Goal: Task Accomplishment & Management: Use online tool/utility

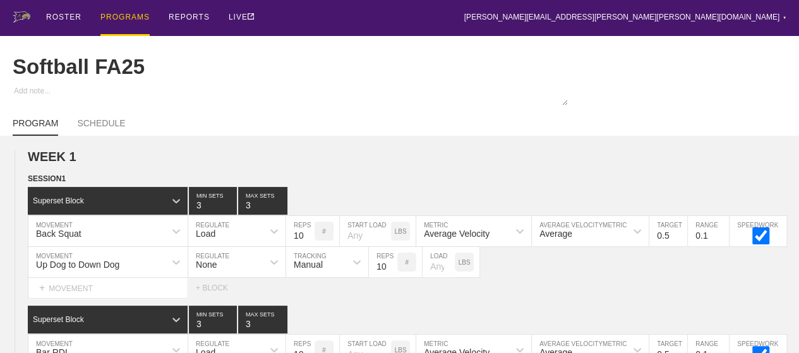
click at [116, 16] on div "PROGRAMS" at bounding box center [124, 18] width 49 height 36
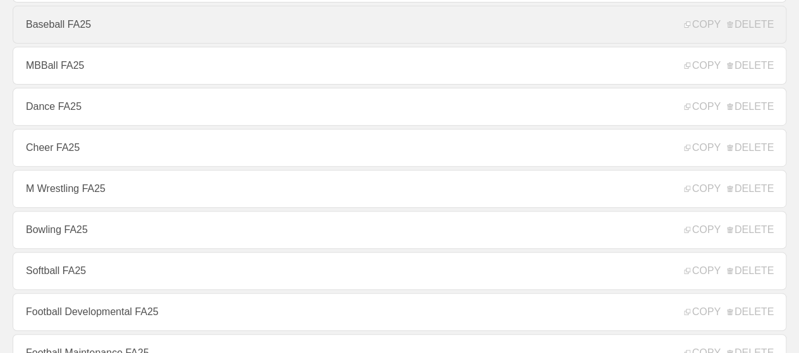
scroll to position [253, 0]
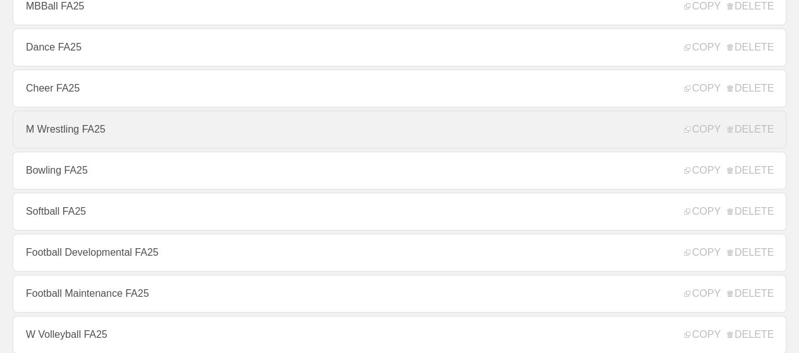
click at [59, 129] on link "M Wrestling FA25" at bounding box center [400, 130] width 774 height 38
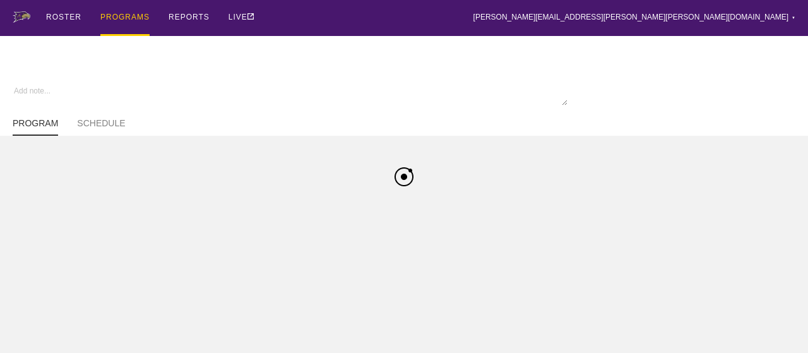
type textarea "x"
type input "M Wrestling FA25"
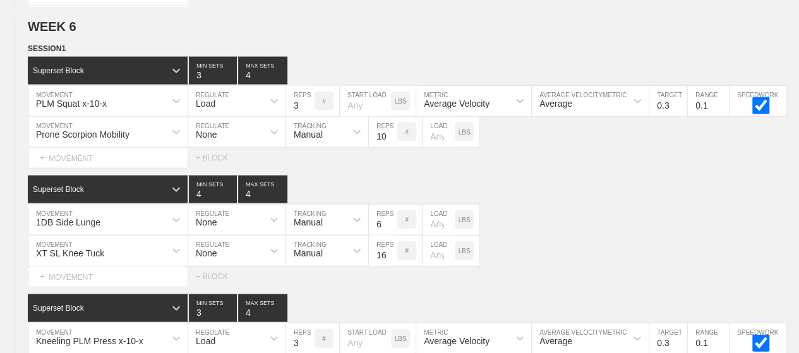
scroll to position [6322, 0]
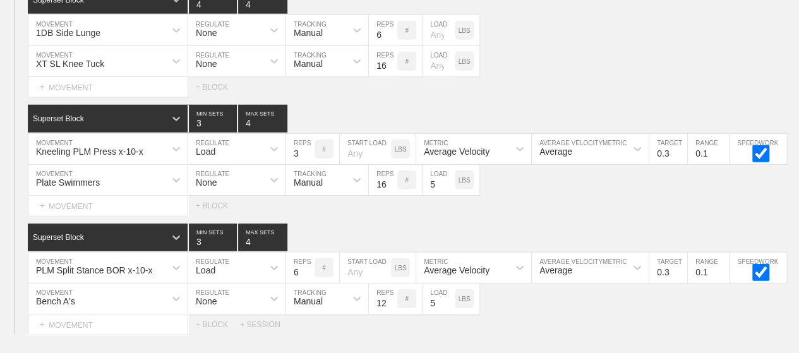
click at [524, 77] on div "Select... MOVEMENT + MOVEMENT + BLOCK" at bounding box center [399, 87] width 799 height 20
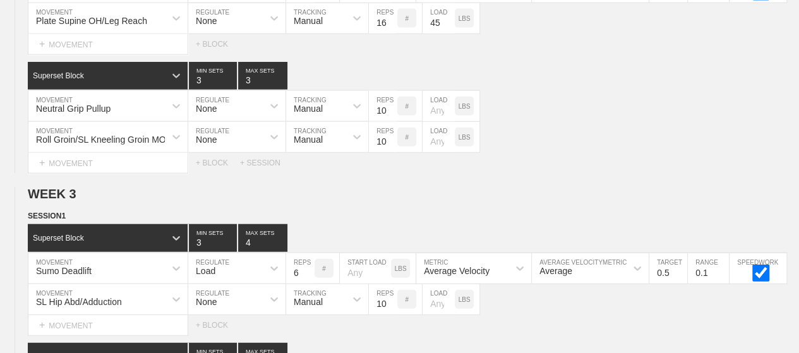
scroll to position [0, 0]
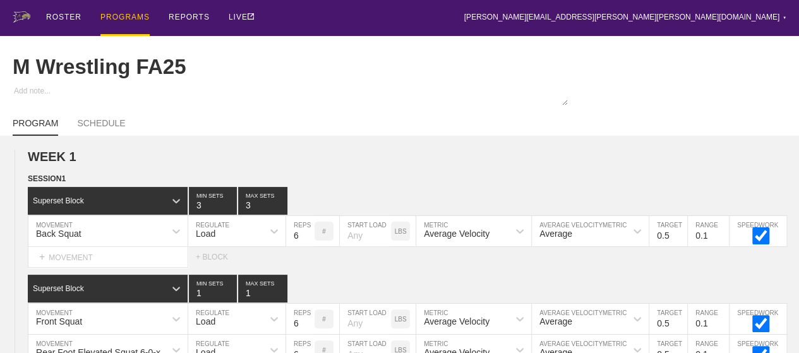
click at [108, 9] on div "PROGRAMS" at bounding box center [124, 18] width 49 height 36
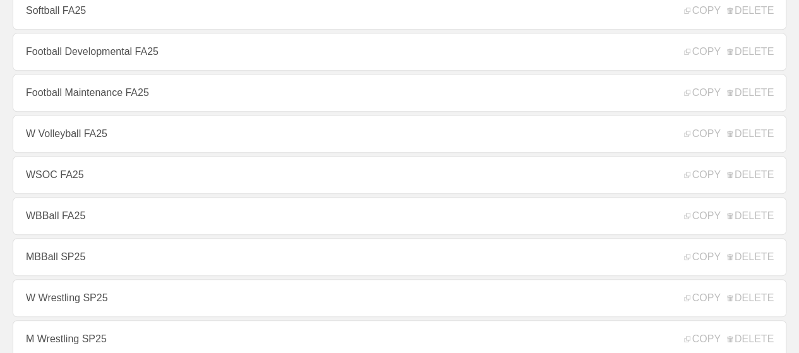
scroll to position [455, 0]
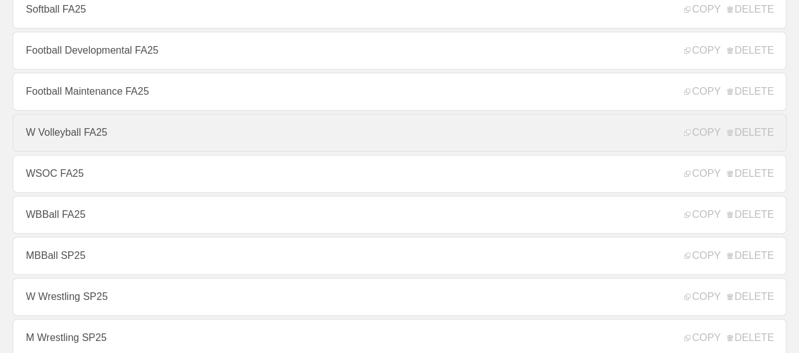
click at [113, 132] on link "W Volleyball FA25" at bounding box center [400, 133] width 774 height 38
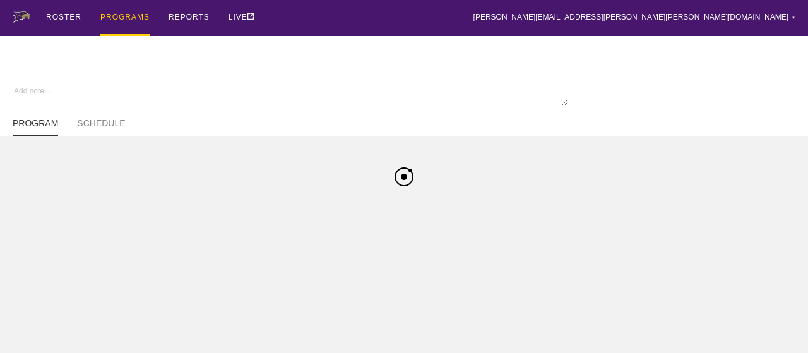
click at [503, 25] on div "ROSTER PROGRAMS REPORTS LIVE [PERSON_NAME][EMAIL_ADDRESS][PERSON_NAME][PERSON_N…" at bounding box center [404, 18] width 783 height 36
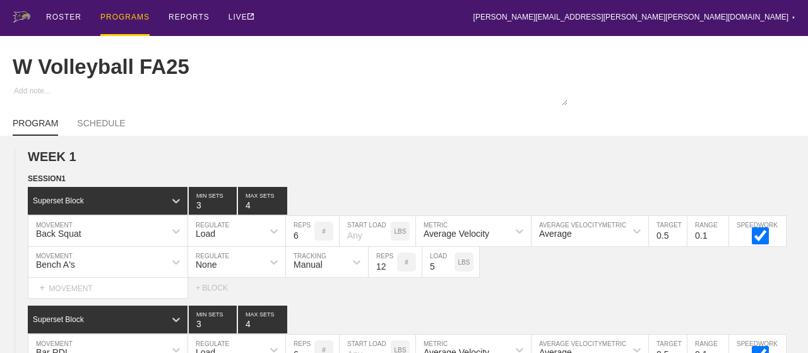
type textarea "x"
type input "W Volleyball FA25"
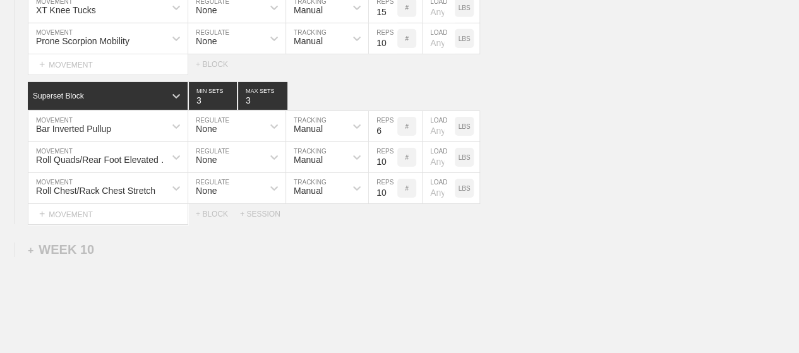
scroll to position [11645, 0]
